Goal: Task Accomplishment & Management: Use online tool/utility

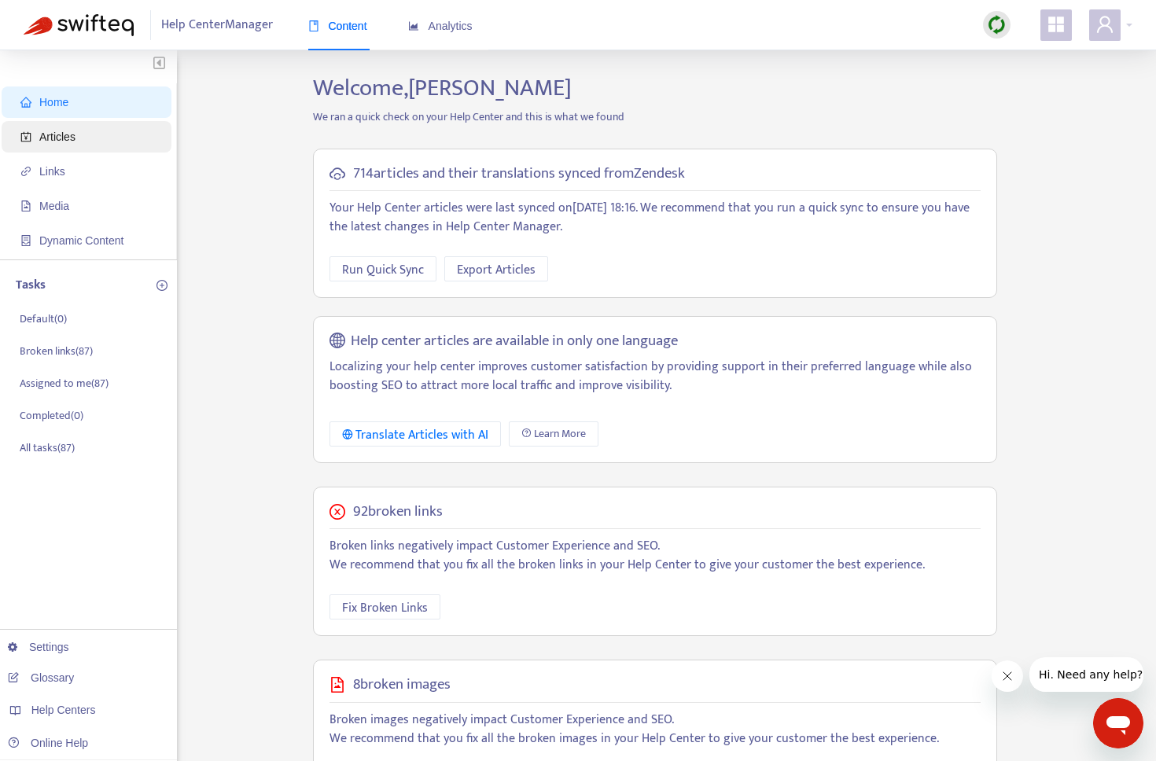
click at [61, 144] on span "Articles" at bounding box center [89, 136] width 138 height 31
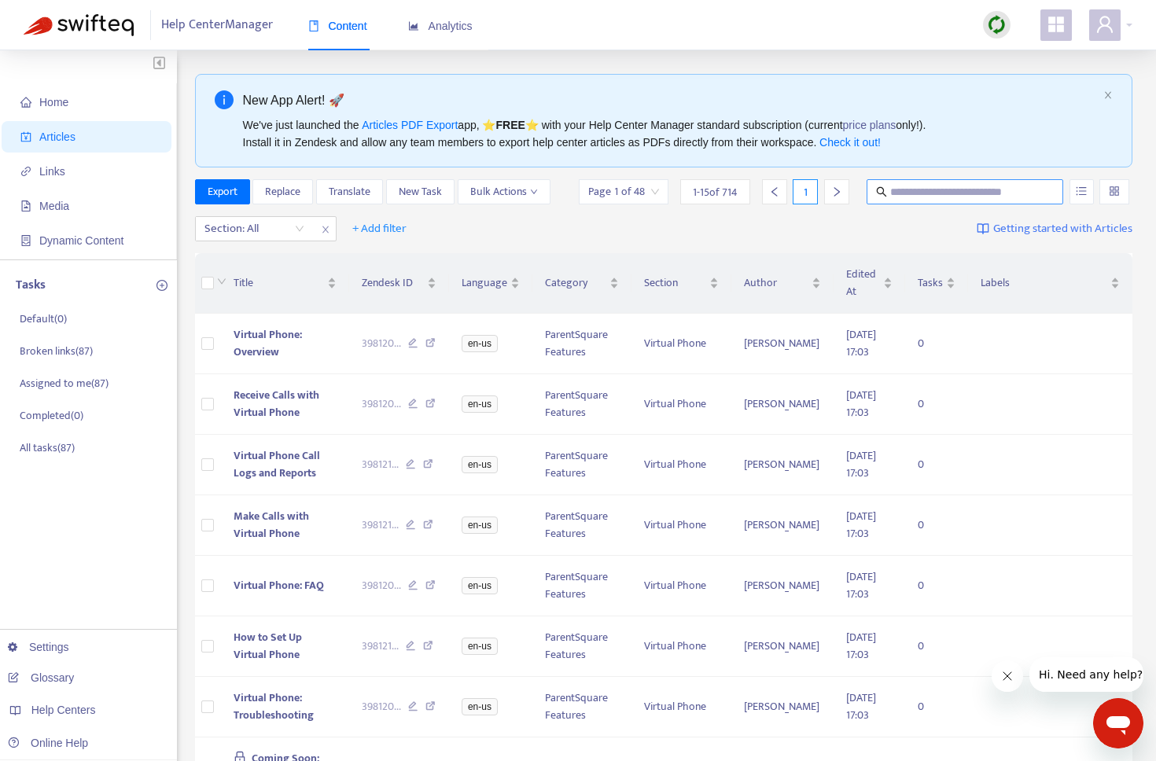
click at [932, 197] on input "text" at bounding box center [965, 191] width 151 height 17
click at [1085, 191] on icon "unordered-list" at bounding box center [1081, 191] width 10 height 9
click at [866, 234] on div "Section: All + Add filter Getting started with Articles" at bounding box center [664, 229] width 938 height 37
click at [301, 231] on div "Section: All" at bounding box center [254, 229] width 117 height 24
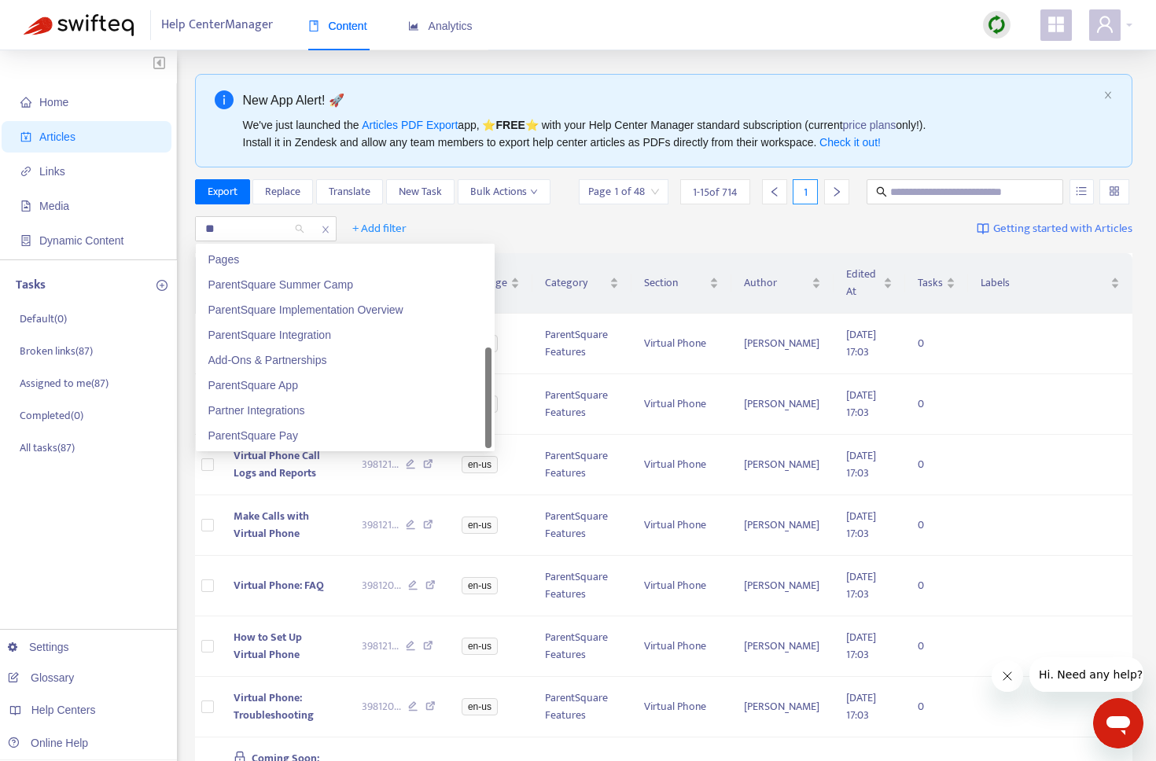
scroll to position [151, 0]
type input "***"
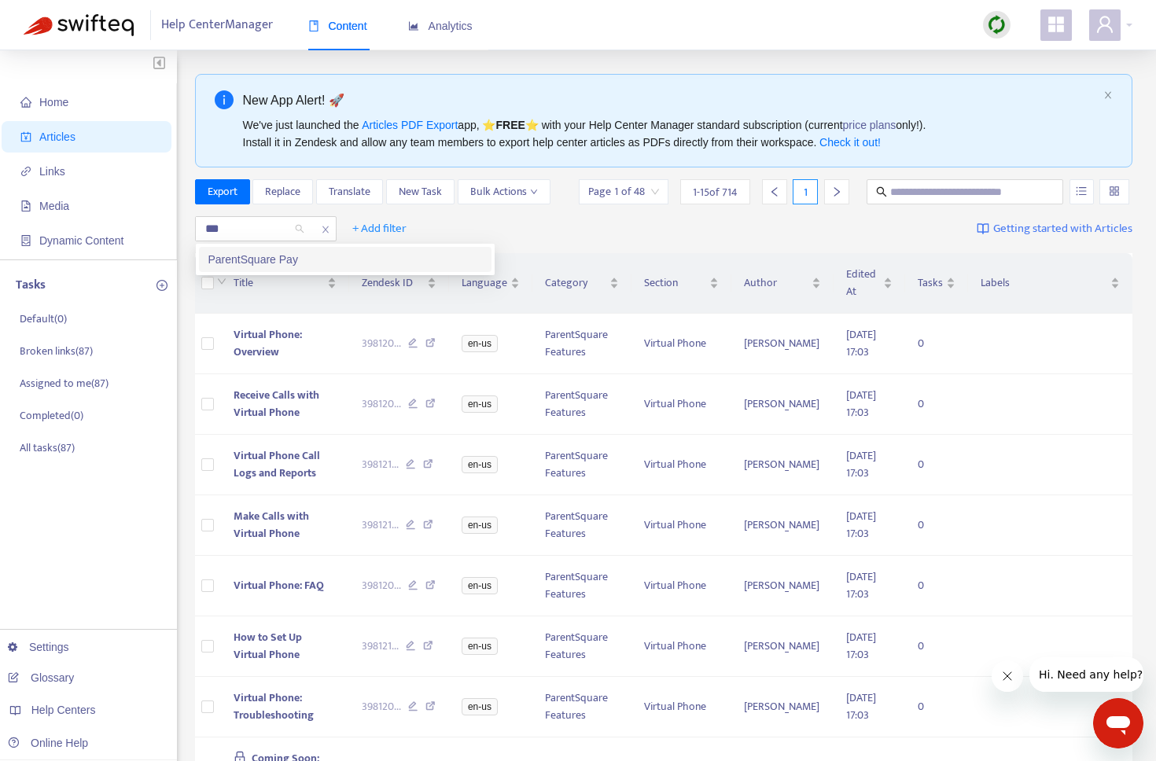
click at [274, 258] on div "ParentSquare Pay" at bounding box center [345, 259] width 274 height 17
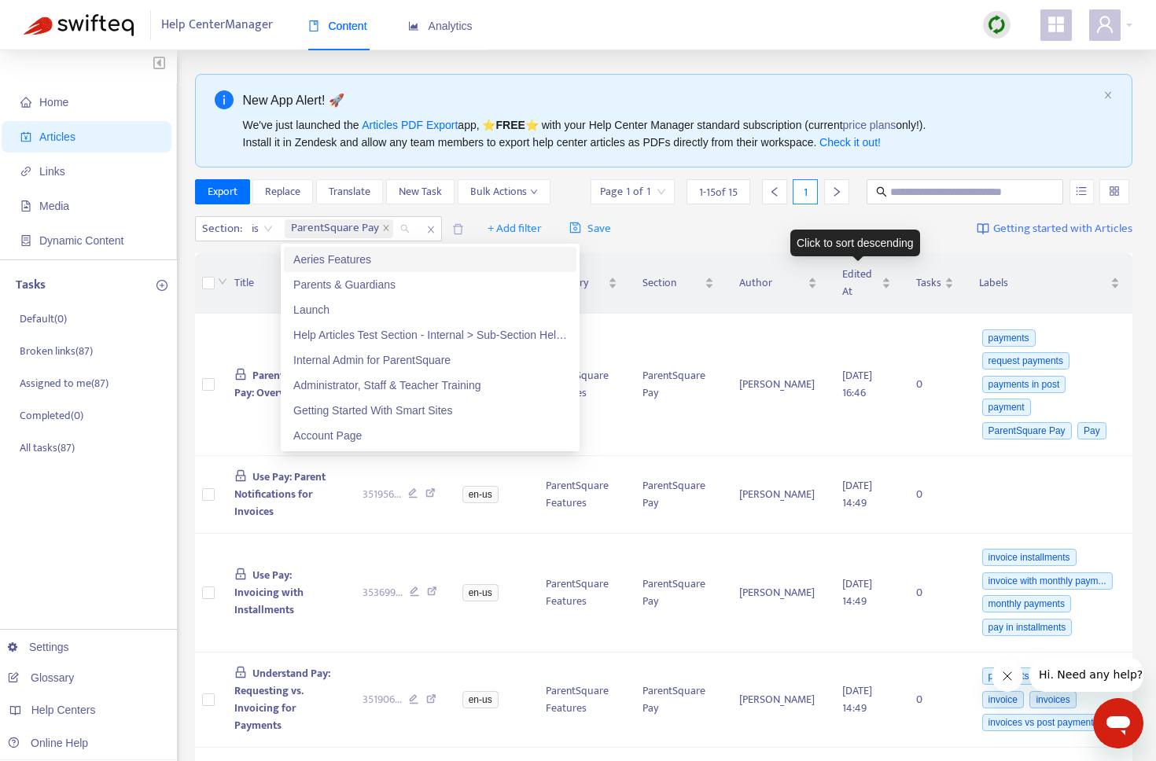
click at [863, 240] on div "Click to sort descending" at bounding box center [855, 243] width 130 height 27
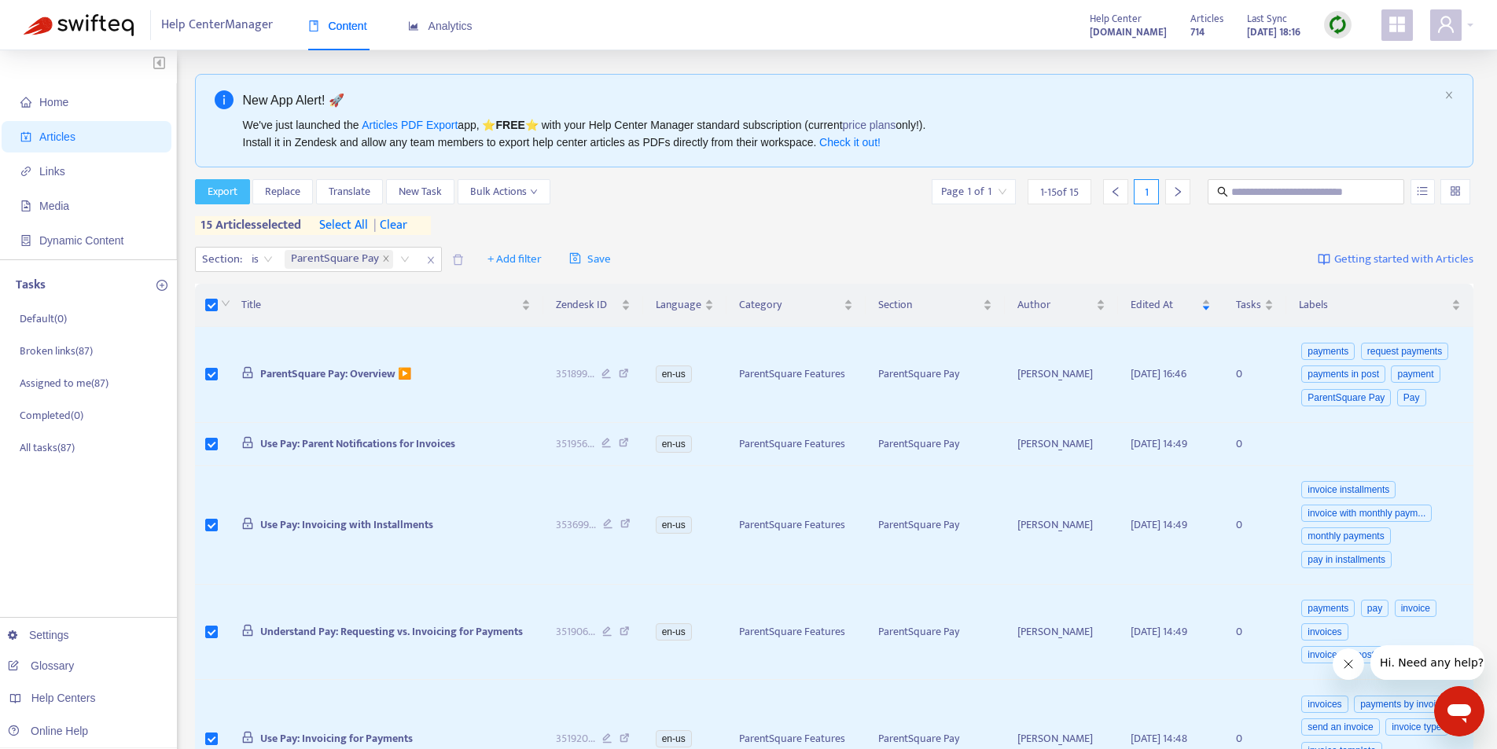
click at [234, 191] on span "Export" at bounding box center [223, 191] width 30 height 17
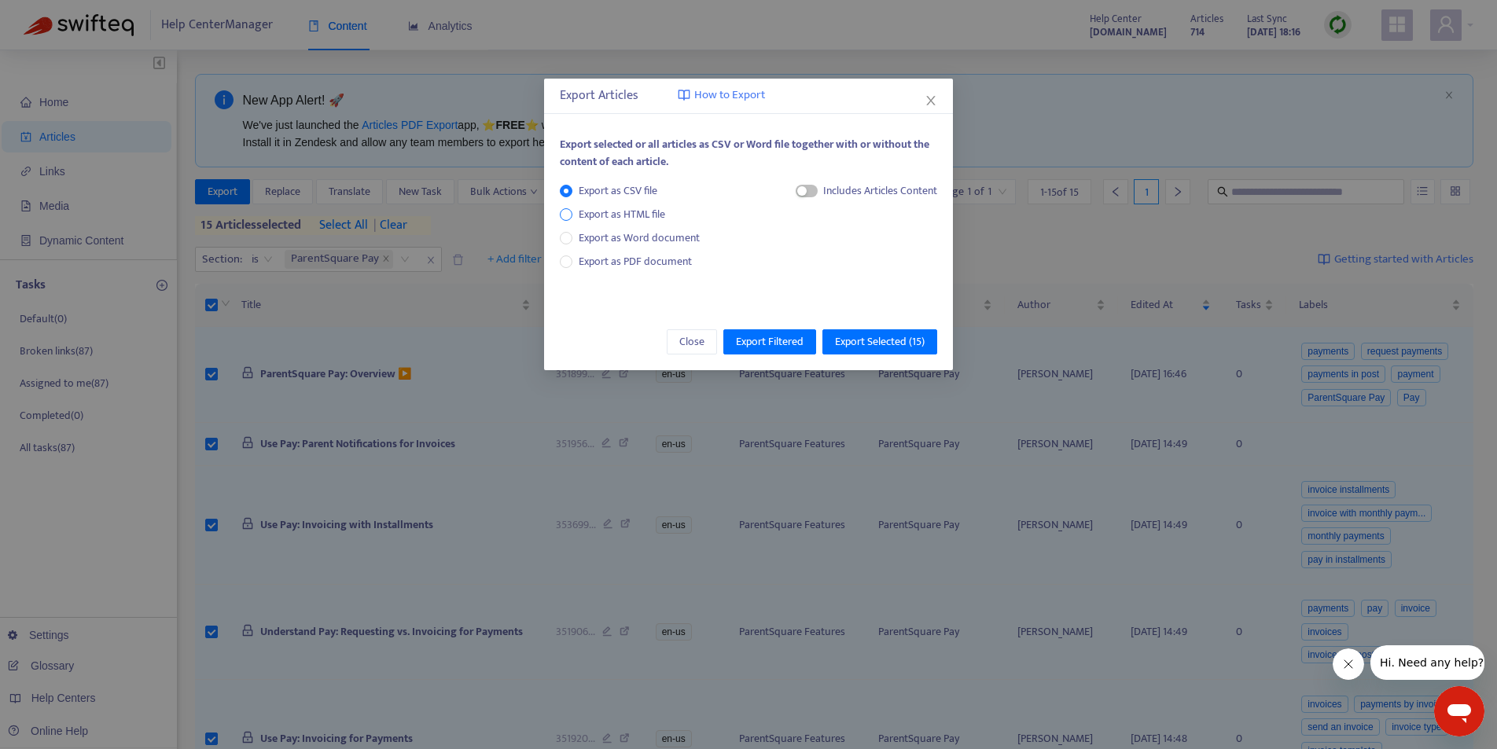
click at [613, 211] on span "Export as HTML file" at bounding box center [621, 214] width 99 height 17
click at [789, 193] on div "button" at bounding box center [786, 190] width 9 height 9
click at [865, 342] on span "Export Selected ( 15 )" at bounding box center [880, 341] width 90 height 17
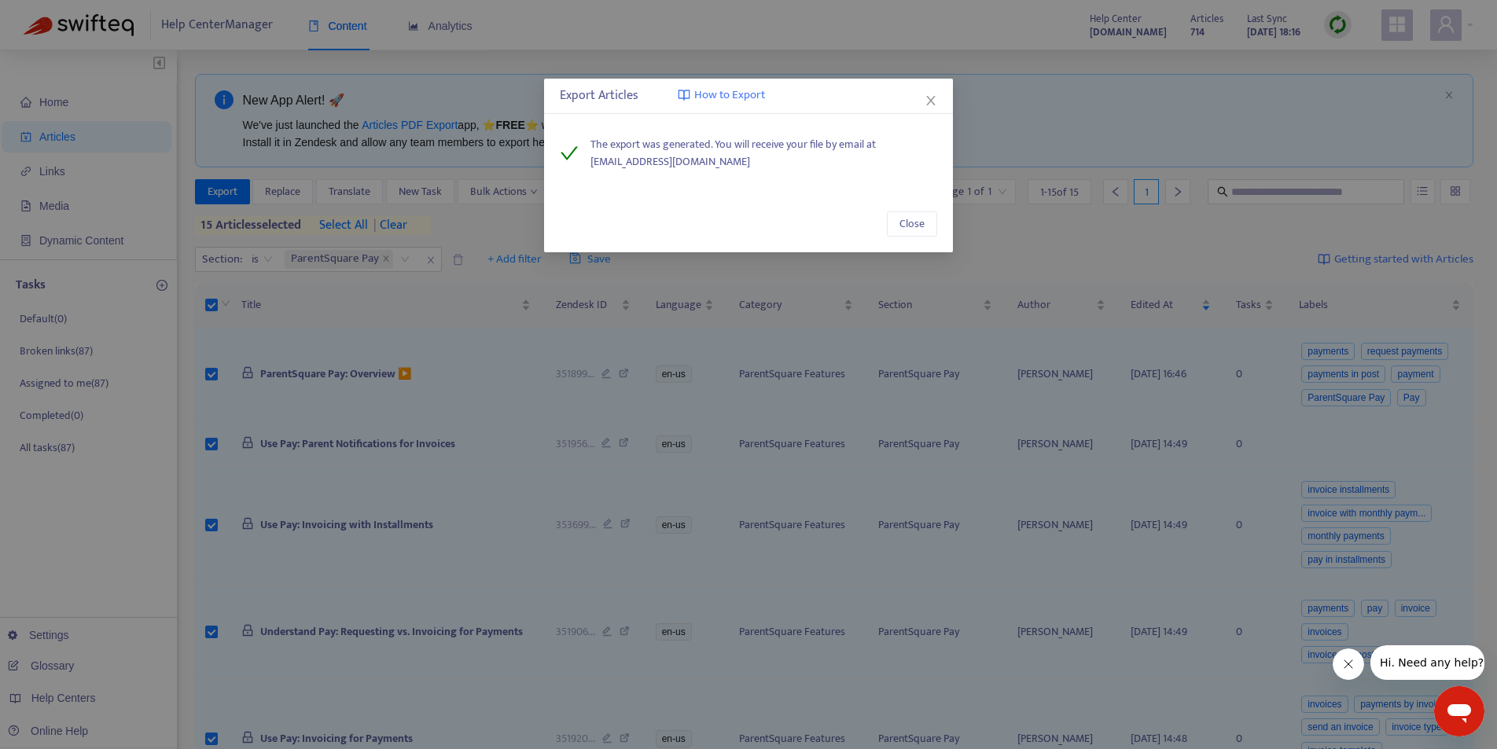
click at [1155, 149] on div "Export Articles How to Export The export was generated. You will receive your f…" at bounding box center [748, 374] width 1497 height 749
